Goal: Task Accomplishment & Management: Complete application form

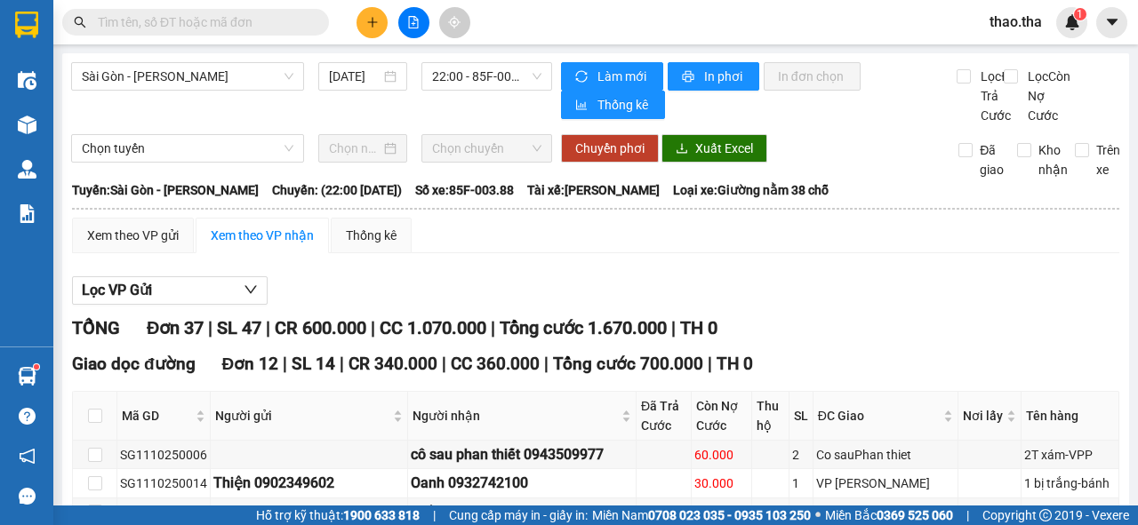
click at [1009, 28] on span "thao.tha" at bounding box center [1015, 22] width 81 height 22
click at [1017, 55] on span "Đăng xuất" at bounding box center [1039, 55] width 75 height 20
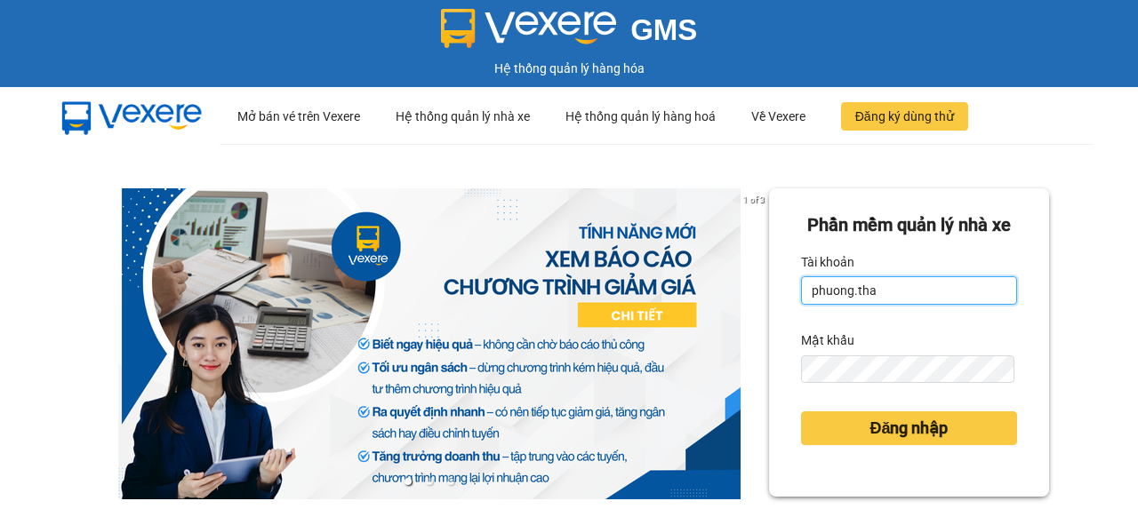
click at [896, 305] on input "phuong.tha" at bounding box center [909, 290] width 216 height 28
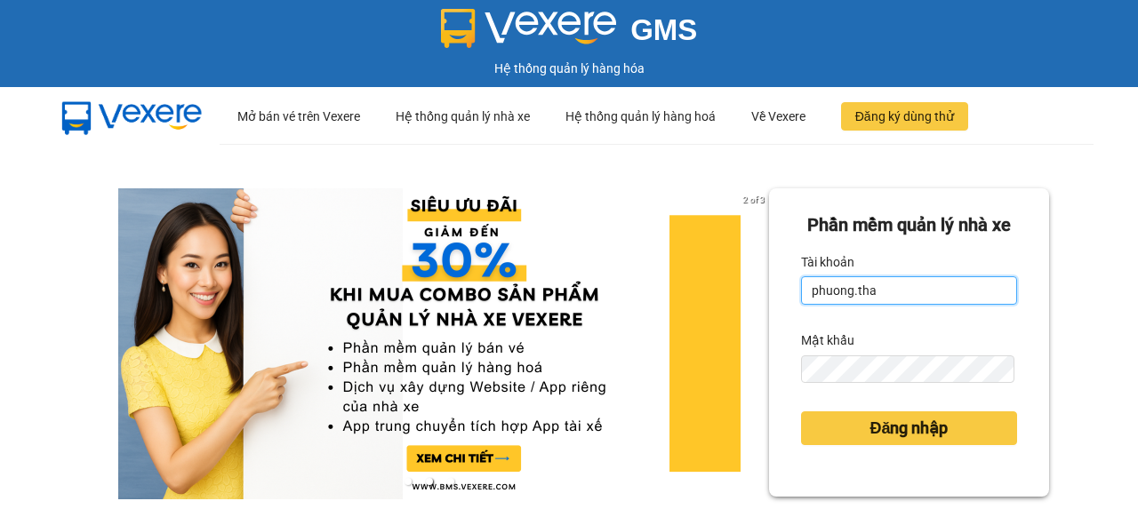
type input "tien.tha"
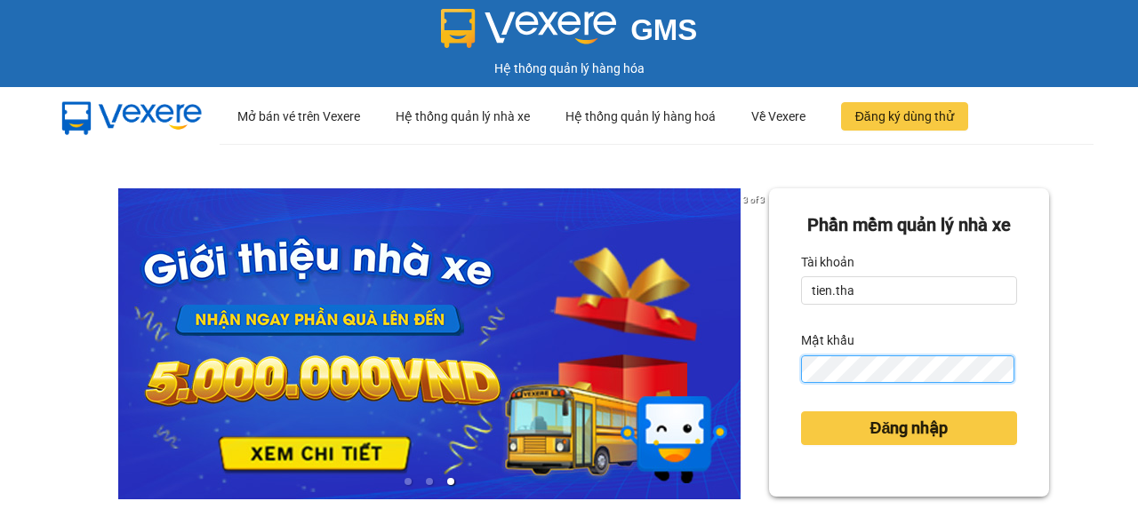
click at [771, 416] on div "Phần mềm quản lý nhà xe Tài khoản tien.tha Mật khẩu Đăng nhập" at bounding box center [909, 342] width 280 height 308
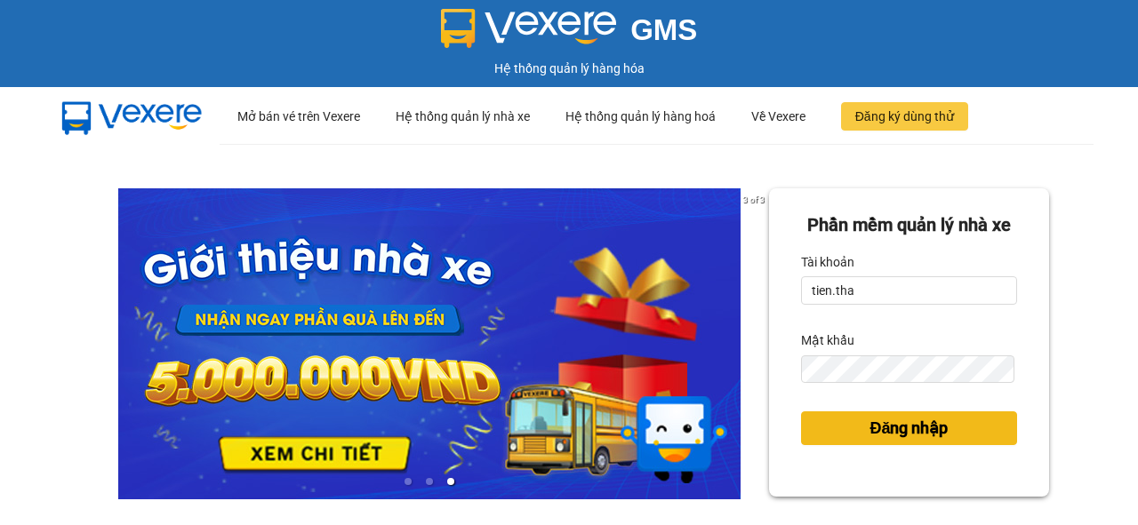
click at [889, 441] on span "Đăng nhập" at bounding box center [908, 428] width 78 height 25
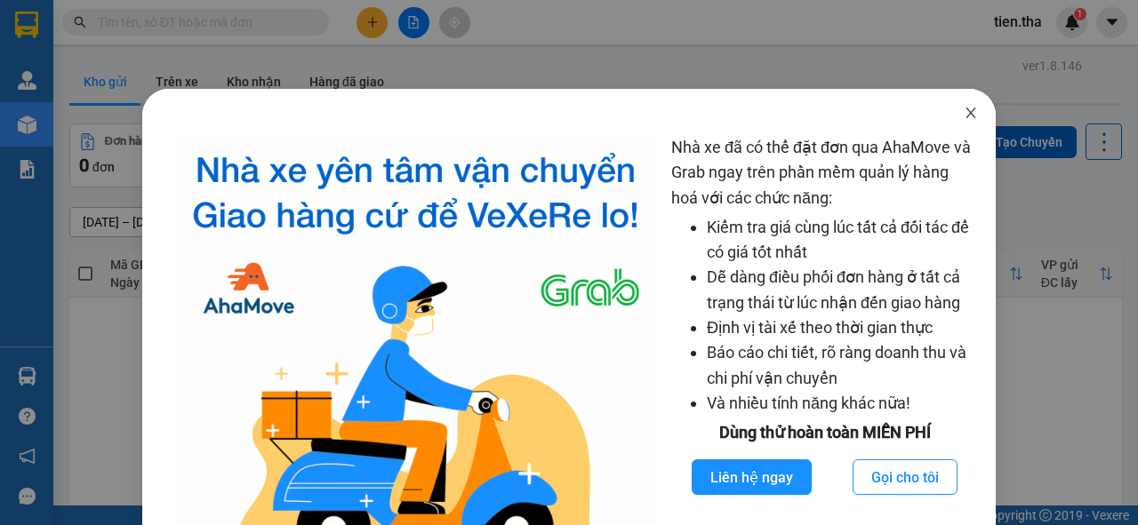
click at [967, 118] on icon "close" at bounding box center [970, 113] width 14 height 14
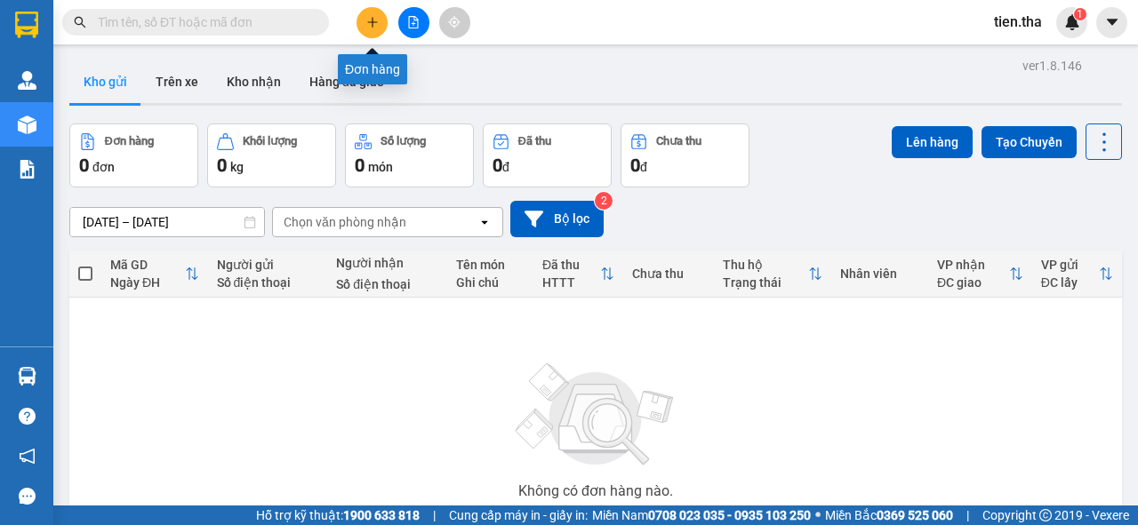
click at [373, 20] on icon "plus" at bounding box center [372, 22] width 12 height 12
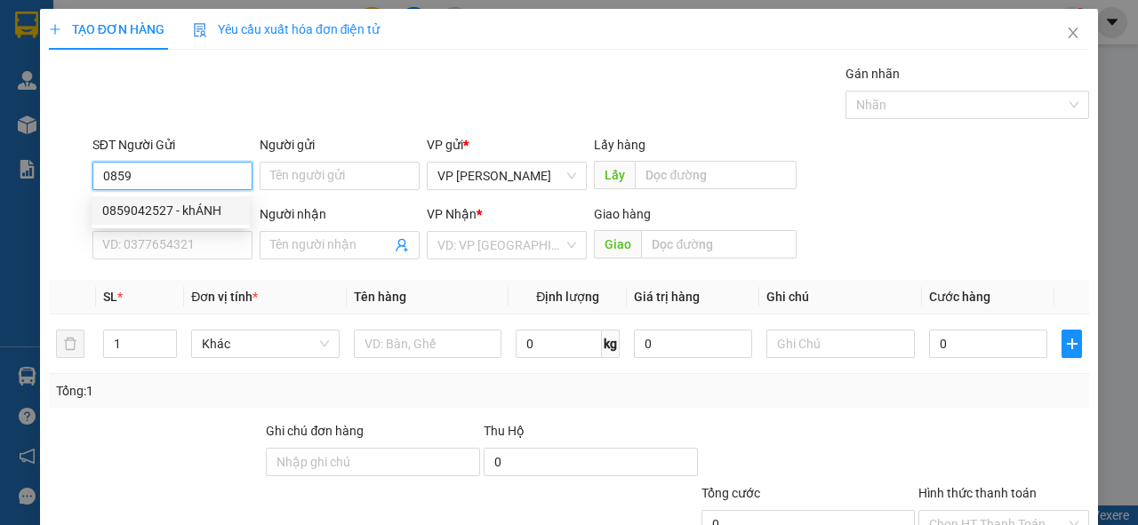
drag, startPoint x: 184, startPoint y: 212, endPoint x: 204, endPoint y: 220, distance: 21.1
click at [187, 213] on div "0859042527 - khÁNH" at bounding box center [170, 211] width 137 height 20
type input "0859042527"
type input "khÁNH"
type input "0386729421"
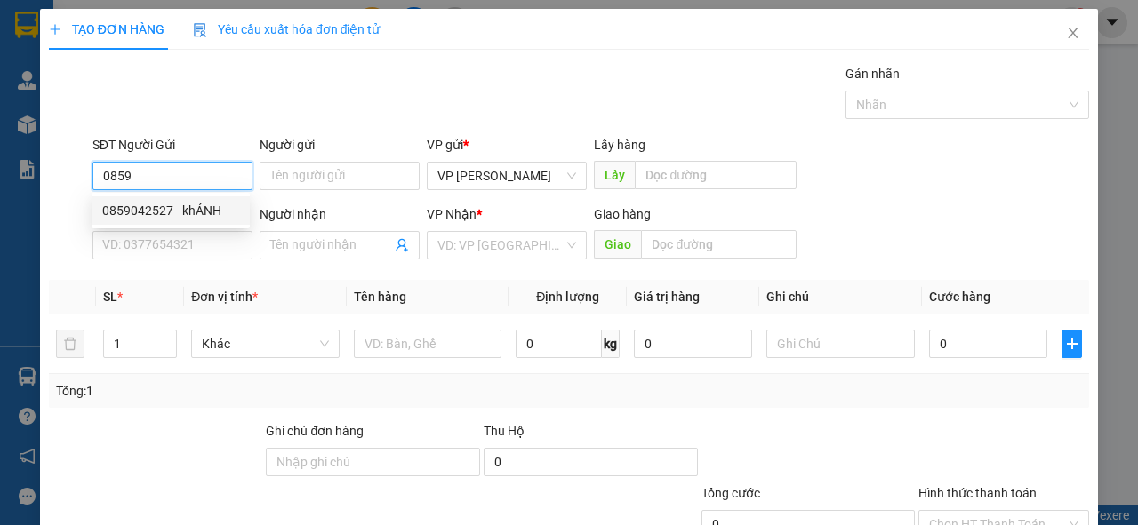
type input "cúc"
type input "tráng bom"
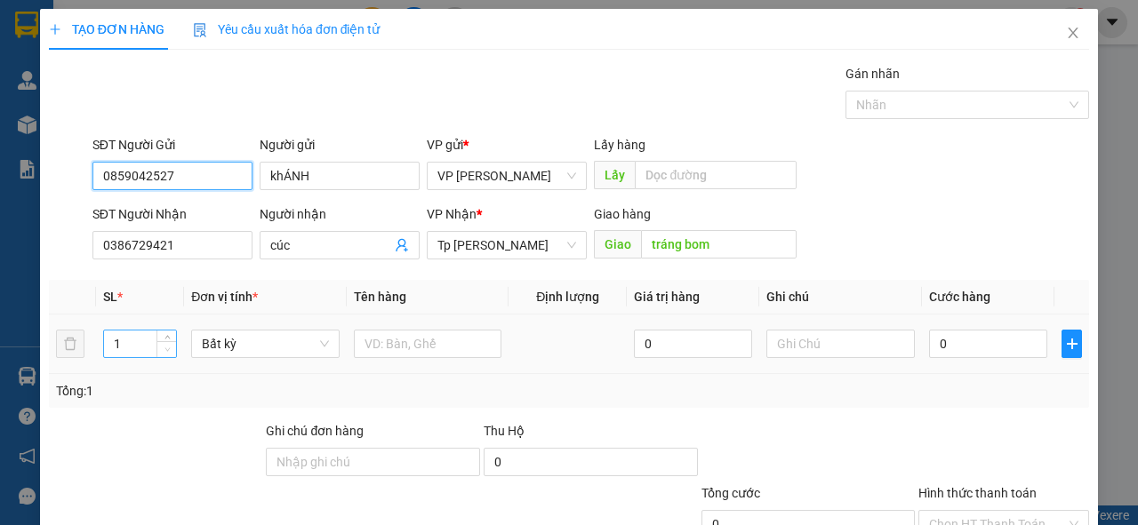
click at [163, 341] on span "Decrease Value" at bounding box center [166, 349] width 20 height 16
type input "0859042527"
type input "2"
click at [164, 340] on icon "up" at bounding box center [167, 340] width 6 height 6
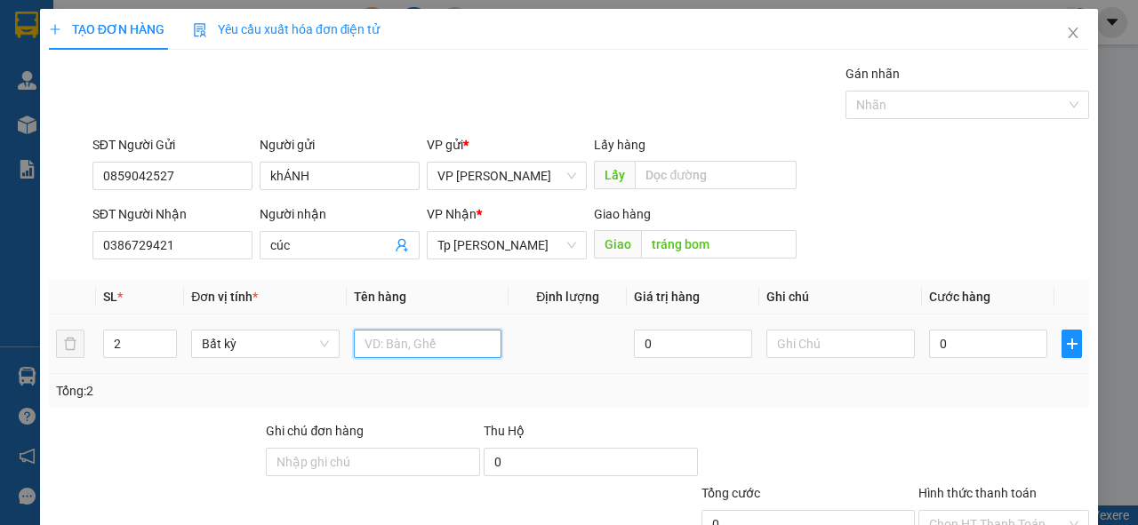
click at [405, 350] on input "text" at bounding box center [428, 344] width 148 height 28
type input "2 bị táo"
click at [960, 330] on td "0" at bounding box center [988, 345] width 132 height 60
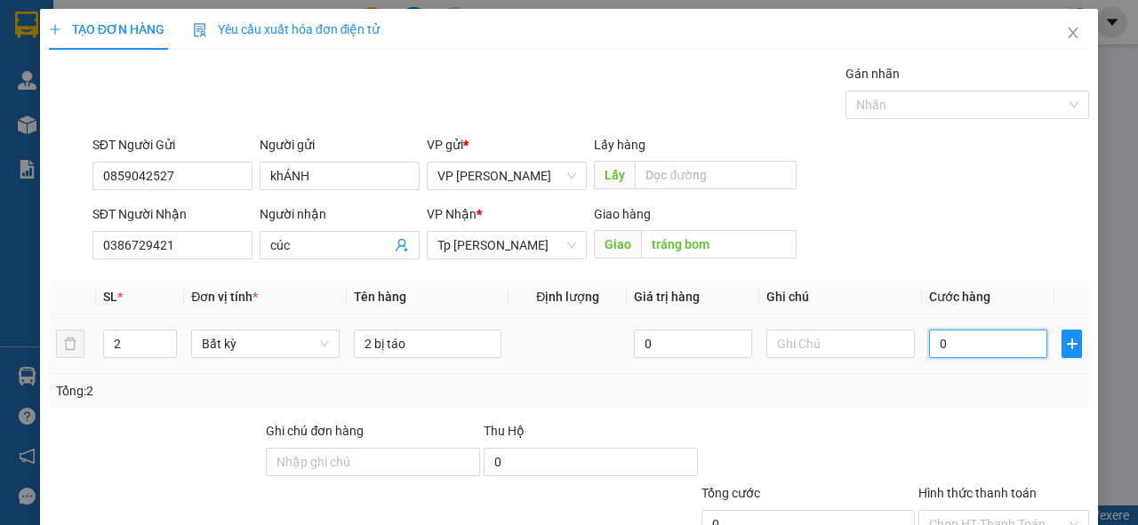
click at [968, 347] on input "0" at bounding box center [988, 344] width 118 height 28
type input "1"
type input "10"
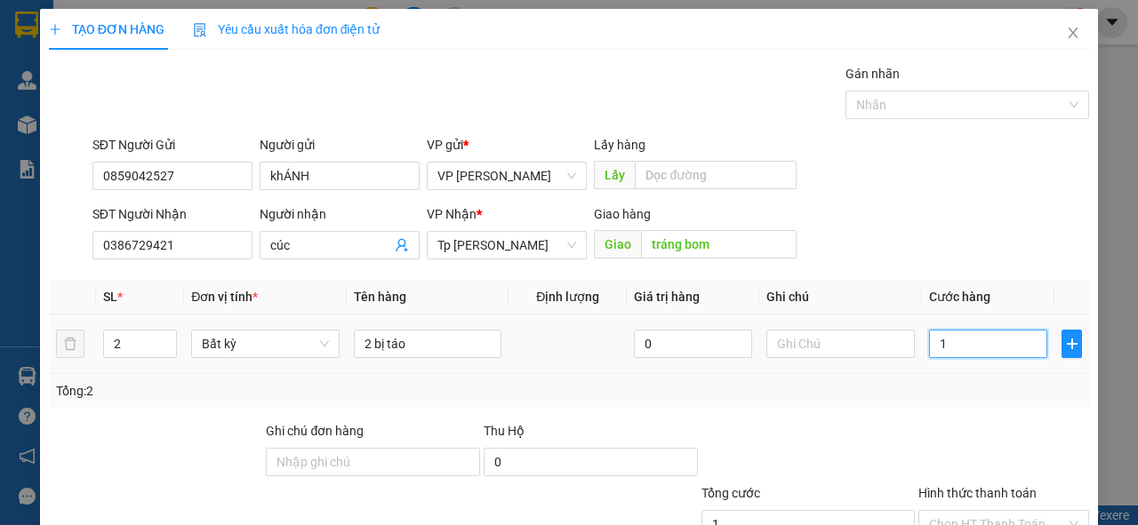
type input "10"
type input "100"
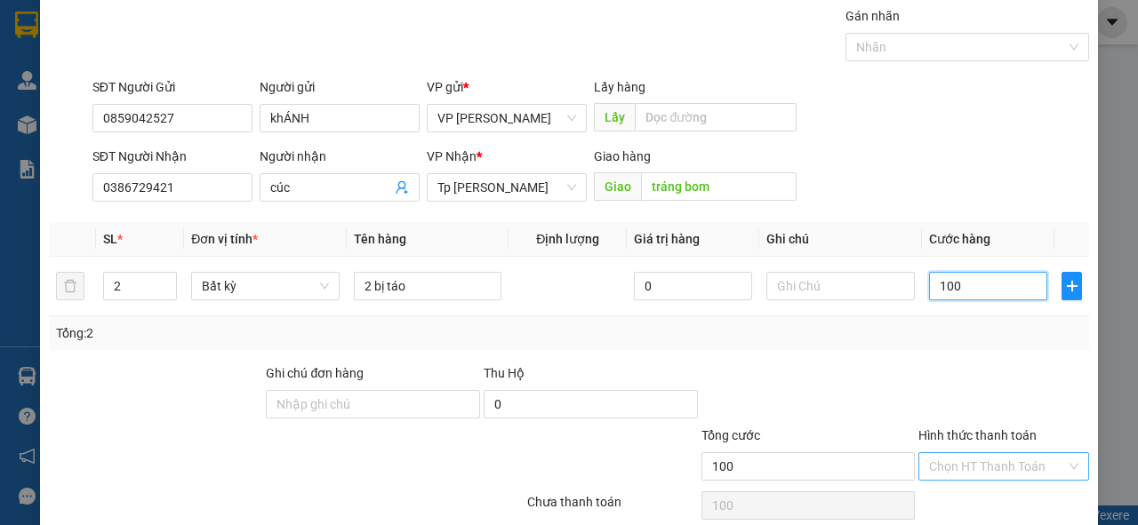
scroll to position [131, 0]
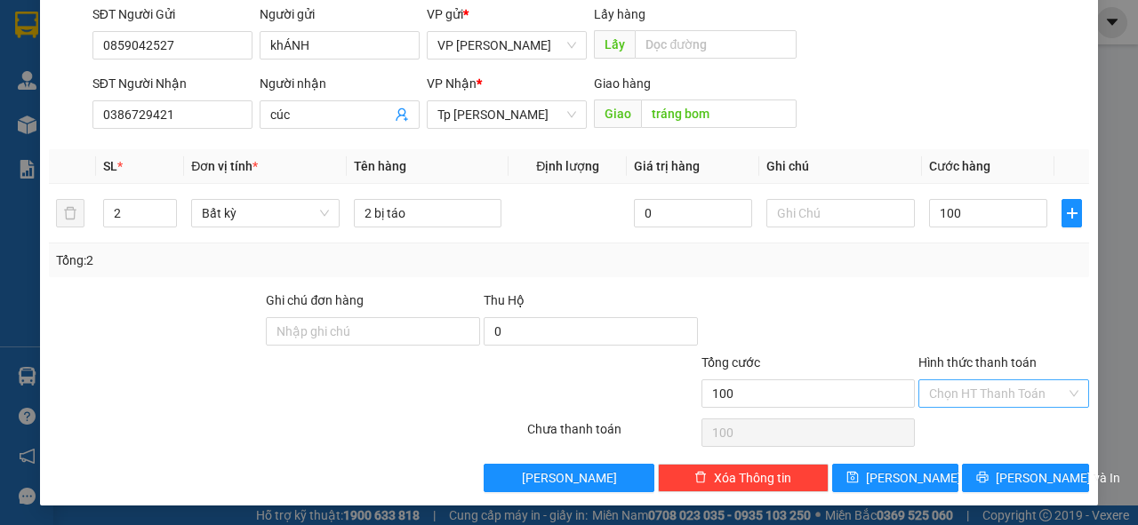
type input "100.000"
click at [967, 396] on input "Hình thức thanh toán" at bounding box center [997, 393] width 137 height 27
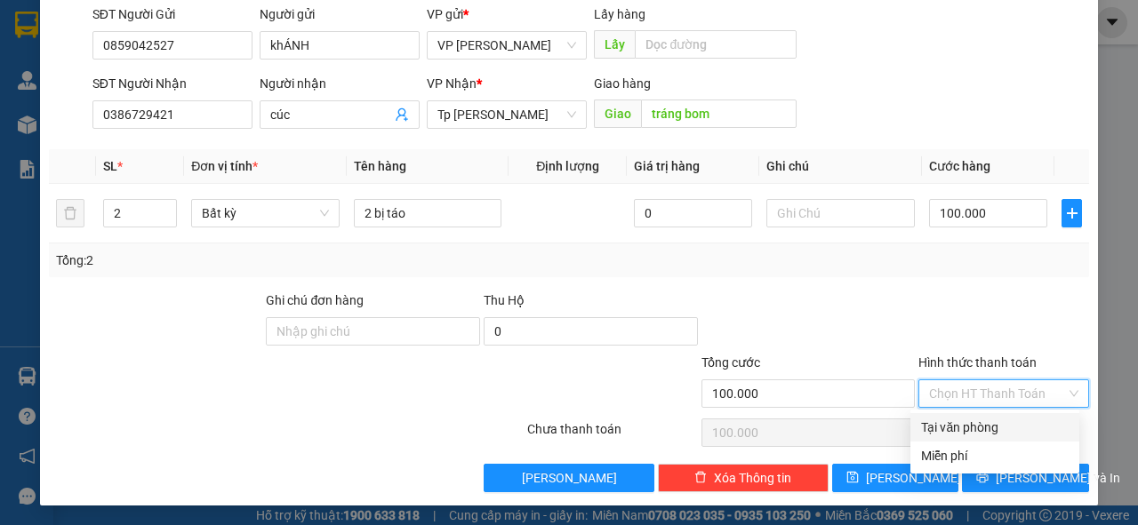
click at [968, 428] on div "Tại văn phòng" at bounding box center [995, 428] width 148 height 20
type input "0"
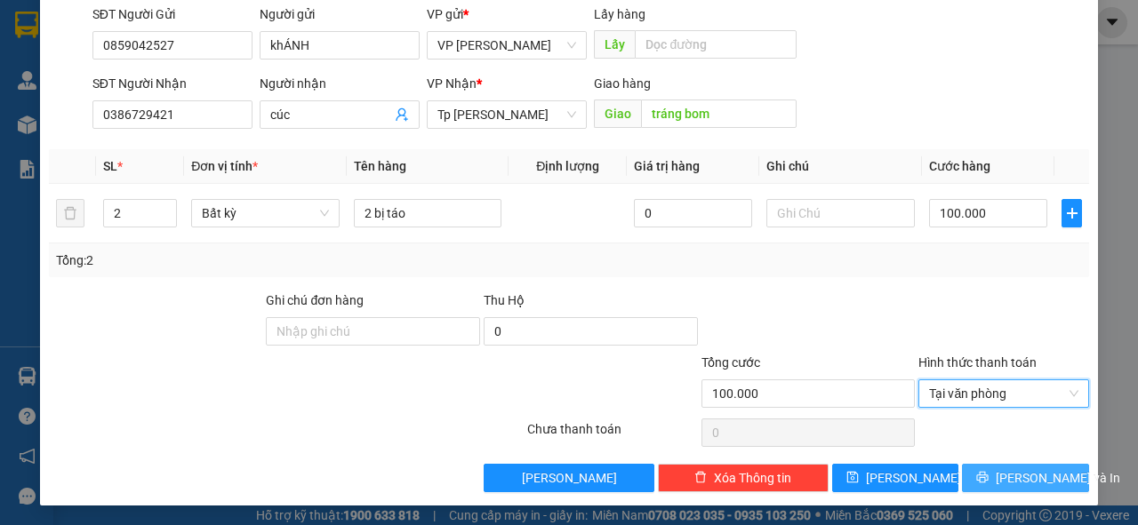
click at [985, 473] on icon "printer" at bounding box center [983, 478] width 12 height 12
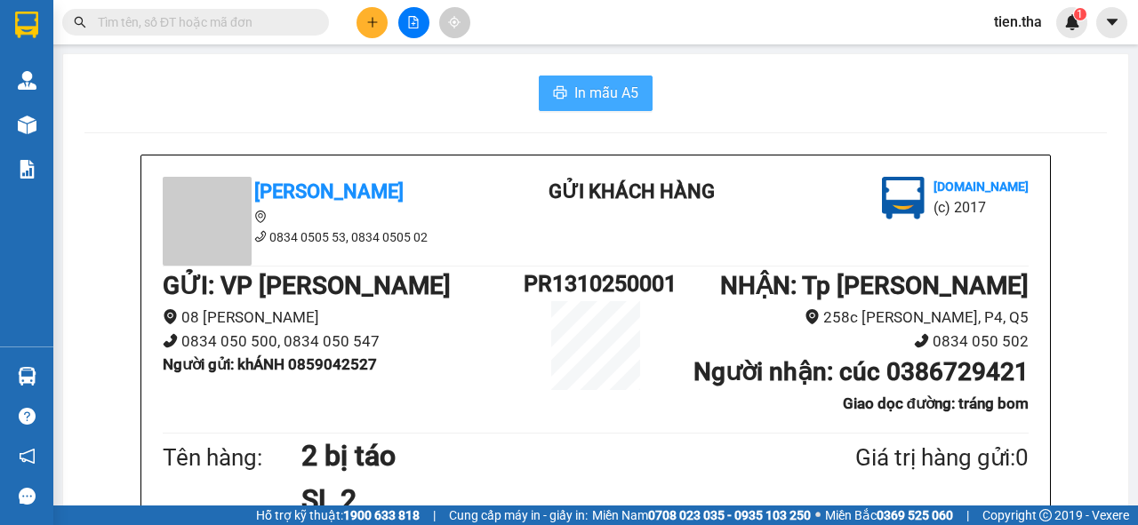
click at [597, 92] on span "In mẫu A5" at bounding box center [606, 93] width 64 height 22
